Goal: Find specific page/section: Find specific page/section

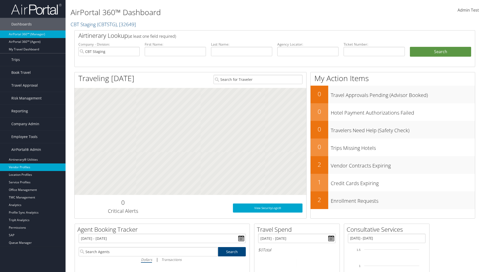
click at [33, 167] on link "Vendor Profiles" at bounding box center [33, 168] width 66 height 8
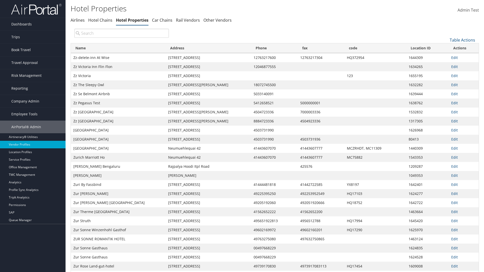
click at [118, 48] on th "Name" at bounding box center [118, 48] width 95 height 10
